Goal: Task Accomplishment & Management: Manage account settings

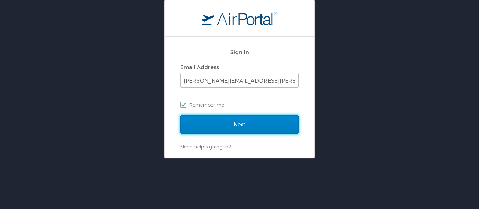
click at [189, 124] on input "Next" at bounding box center [239, 124] width 118 height 19
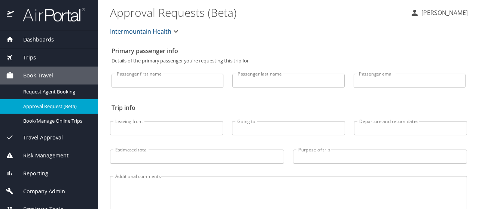
click at [32, 188] on span "Company Admin" at bounding box center [39, 191] width 51 height 8
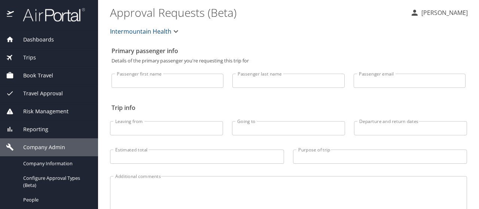
scroll to position [75, 0]
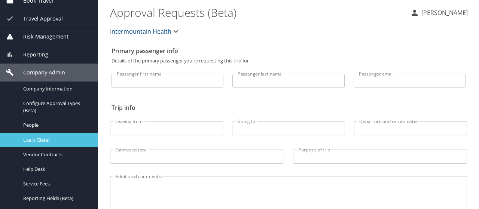
click at [30, 142] on span "Users (Beta)" at bounding box center [56, 139] width 66 height 7
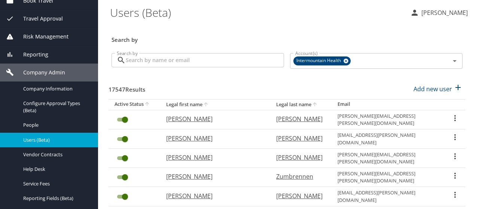
click at [135, 62] on input "Search by" at bounding box center [205, 60] width 158 height 14
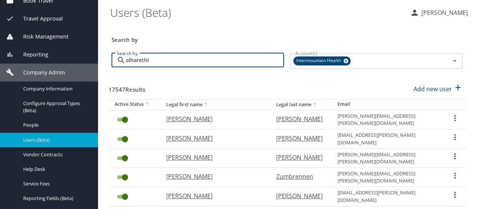
type input "alharethi"
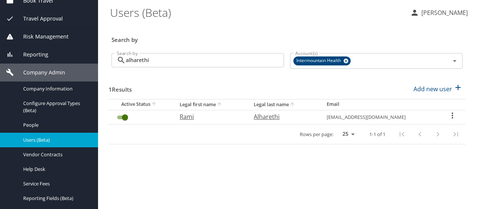
click at [451, 116] on icon "User Search Table" at bounding box center [451, 116] width 1 height 6
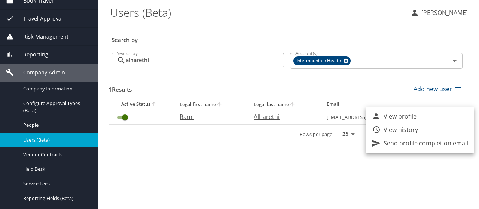
click at [405, 114] on p "View profile" at bounding box center [399, 116] width 33 height 9
select select "US"
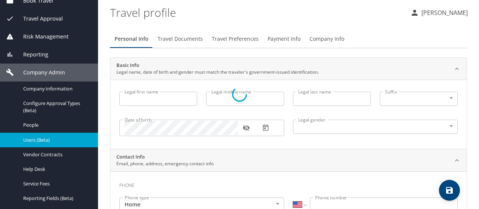
select select "US"
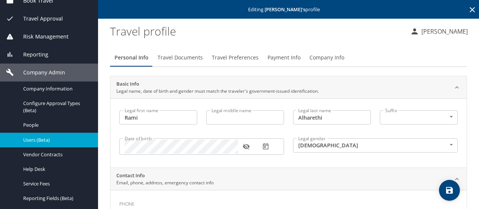
type input "Rami"
type input "Alharethi"
type input "Male"
type input "Rouba"
type input "Homsi"
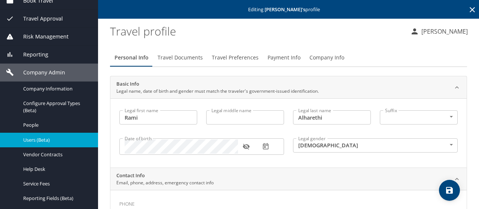
select select "SV"
type input "6166 621"
click at [223, 58] on span "Travel Preferences" at bounding box center [235, 57] width 47 height 9
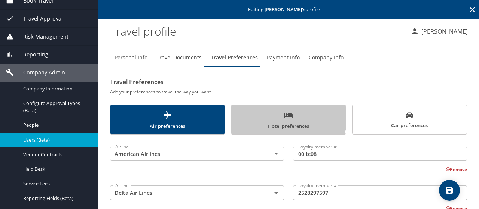
click at [267, 114] on span "Hotel preferences" at bounding box center [288, 121] width 105 height 20
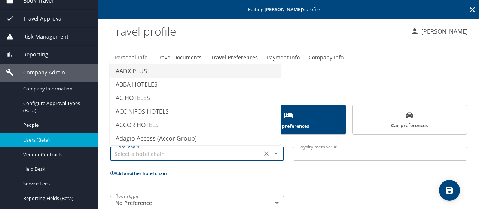
drag, startPoint x: 142, startPoint y: 154, endPoint x: 131, endPoint y: 151, distance: 11.6
click at [130, 151] on div "Hotel chain Hotel chain" at bounding box center [197, 153] width 174 height 19
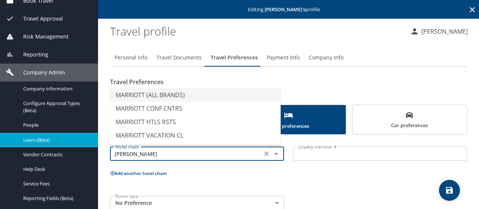
click at [132, 94] on li "MARRIOTT (ALL BRANDS)" at bounding box center [195, 94] width 171 height 13
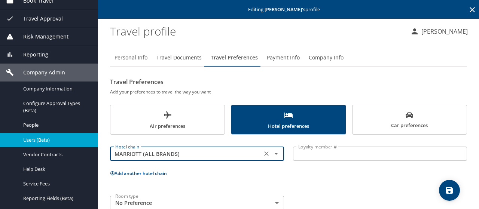
type input "MARRIOTT (ALL BRANDS)"
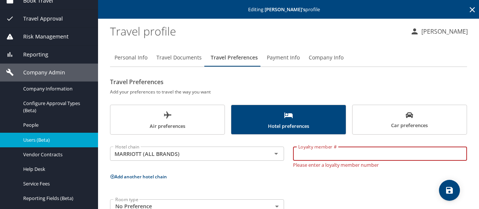
paste input "173810859"
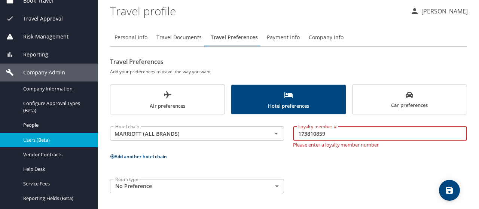
click at [447, 192] on icon "save" at bounding box center [449, 190] width 7 height 7
type input "173810859"
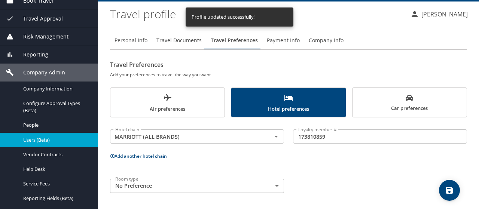
scroll to position [0, 0]
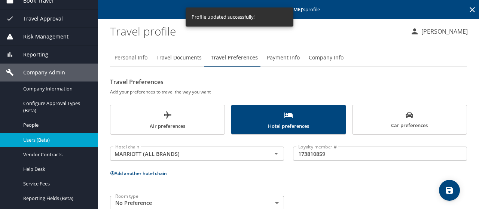
click at [467, 8] on icon at bounding box center [471, 9] width 9 height 9
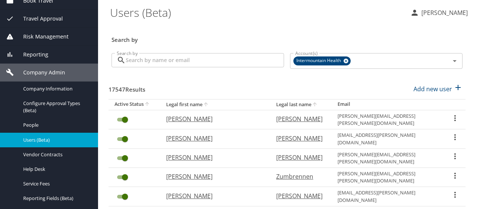
click at [138, 65] on input "Search by" at bounding box center [205, 60] width 158 height 14
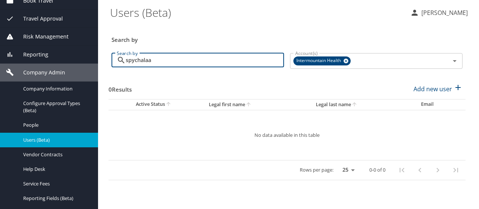
click at [157, 62] on input "spychalaa" at bounding box center [205, 60] width 158 height 14
type input "spychalla"
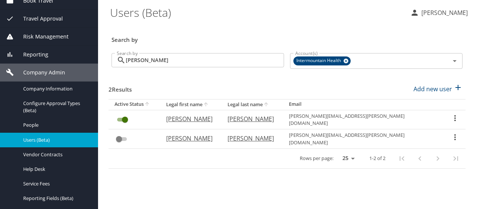
click at [454, 115] on icon "User Search Table" at bounding box center [454, 118] width 1 height 6
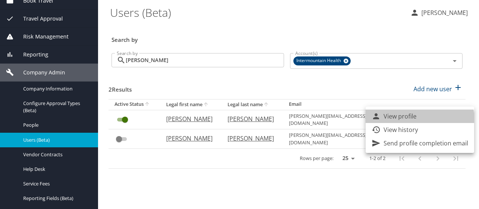
click at [416, 120] on li "View profile" at bounding box center [419, 116] width 108 height 13
select select "US"
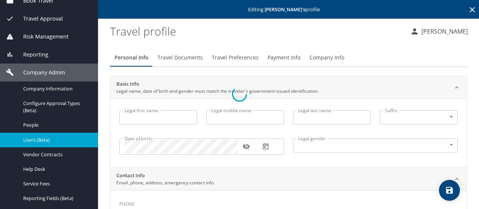
type input "Theodore"
type input "Spychalla"
type input "Male"
select select "US"
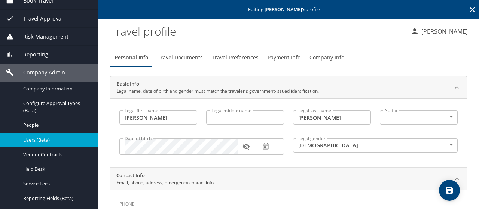
click at [225, 58] on span "Travel Preferences" at bounding box center [235, 57] width 47 height 9
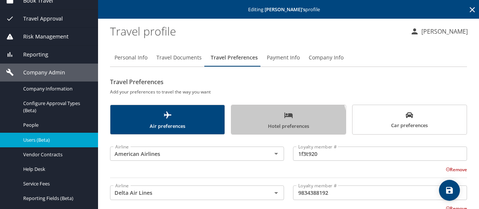
click at [277, 125] on span "Hotel preferences" at bounding box center [288, 121] width 105 height 20
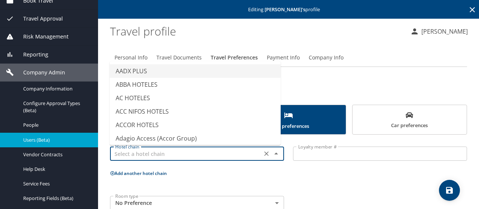
click at [126, 156] on input "text" at bounding box center [185, 154] width 147 height 10
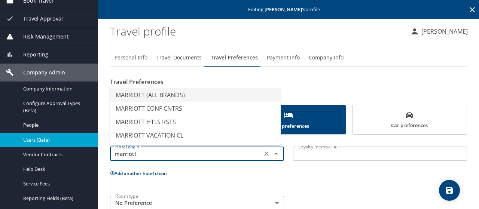
click at [142, 96] on li "MARRIOTT (ALL BRANDS)" at bounding box center [195, 94] width 171 height 13
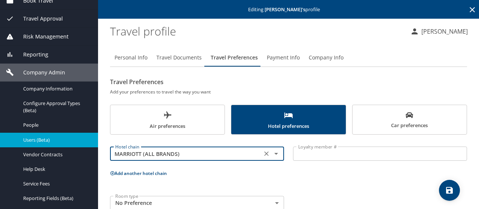
type input "MARRIOTT (ALL BRANDS)"
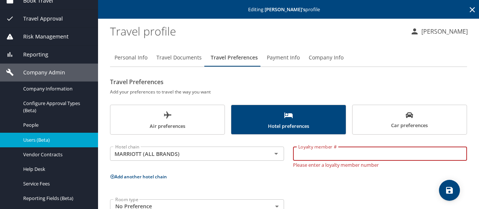
paste input "053645727"
type input "053645727"
click at [445, 190] on icon "save" at bounding box center [449, 190] width 9 height 9
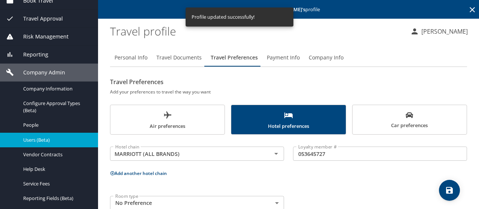
click at [469, 9] on icon at bounding box center [471, 9] width 5 height 5
